Goal: Task Accomplishment & Management: Use online tool/utility

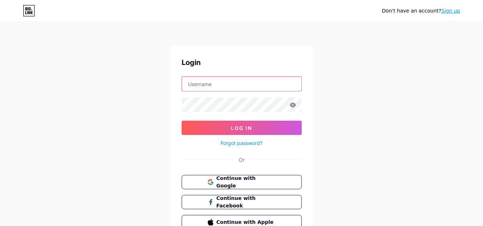
click at [205, 84] on input "text" at bounding box center [242, 84] width 120 height 14
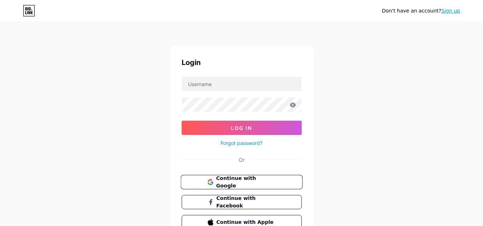
click at [229, 180] on span "Continue with Google" at bounding box center [246, 182] width 60 height 15
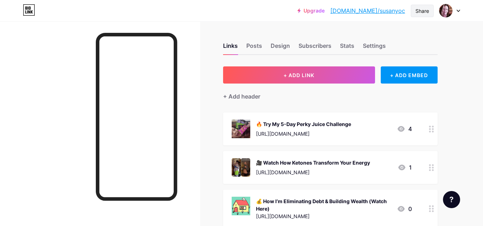
click at [421, 10] on div "Share" at bounding box center [423, 11] width 14 height 8
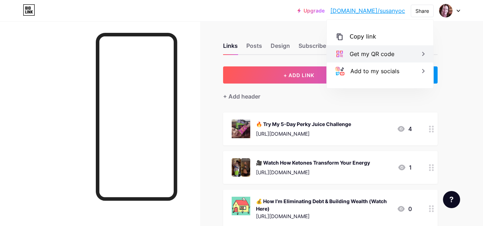
click at [381, 53] on div "Get my QR code" at bounding box center [372, 54] width 45 height 9
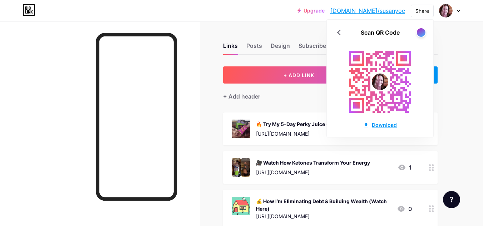
click at [377, 125] on div "Download" at bounding box center [381, 125] width 34 height 8
